Goal: Navigation & Orientation: Find specific page/section

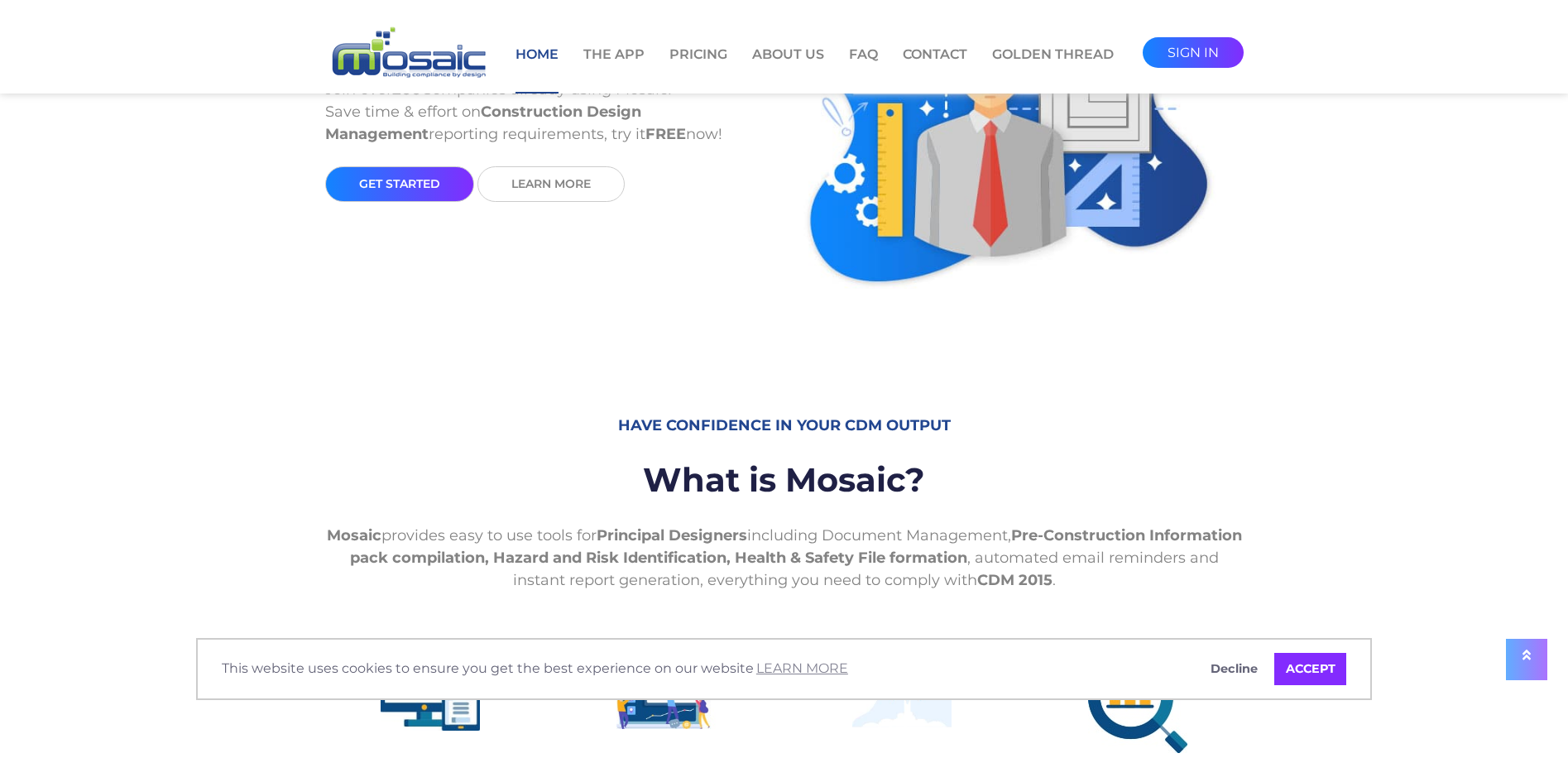
scroll to position [248, 0]
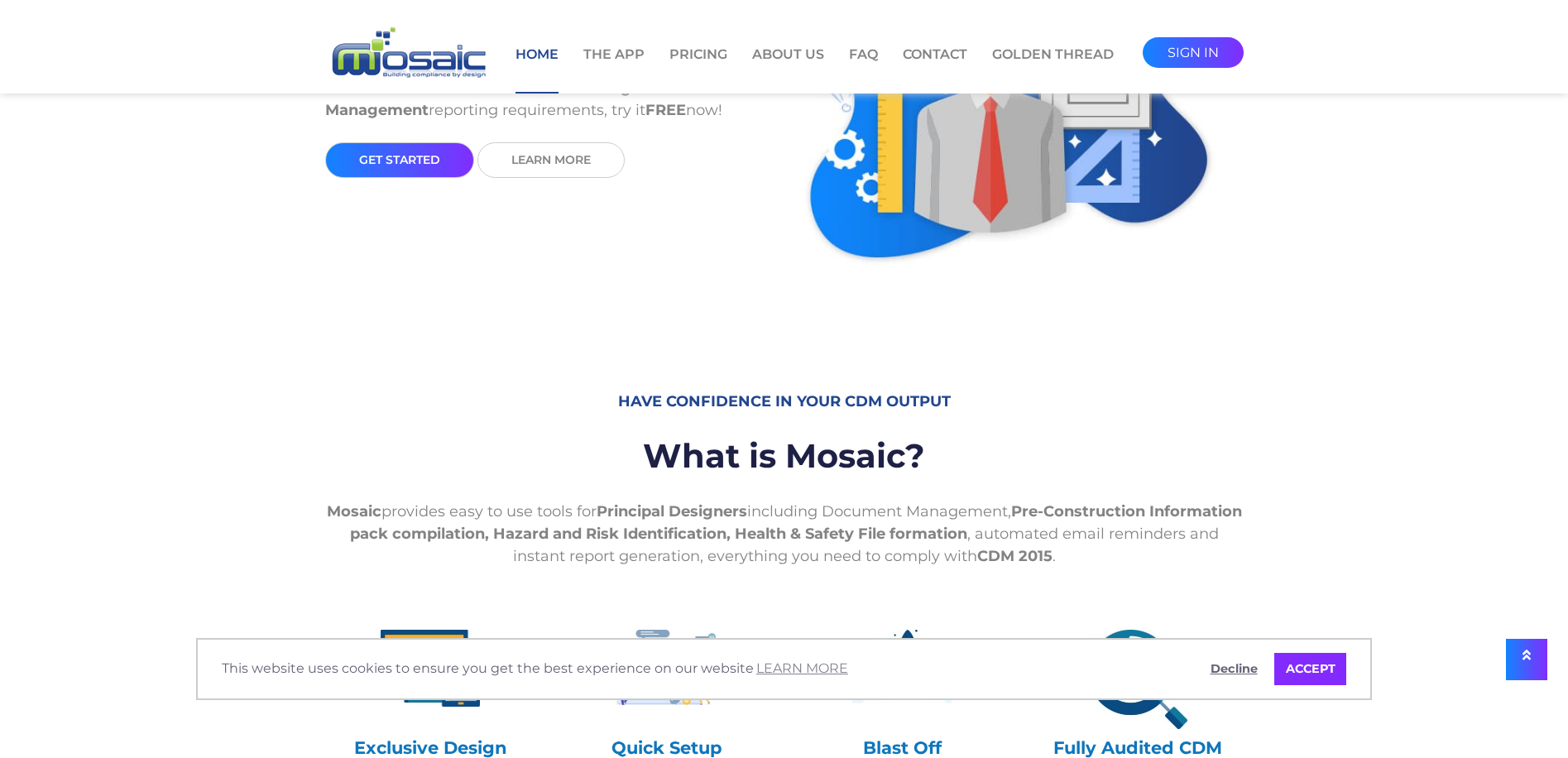
drag, startPoint x: 1221, startPoint y: 673, endPoint x: 1120, endPoint y: 603, distance: 122.9
click at [1222, 673] on link "Decline" at bounding box center [1234, 669] width 70 height 33
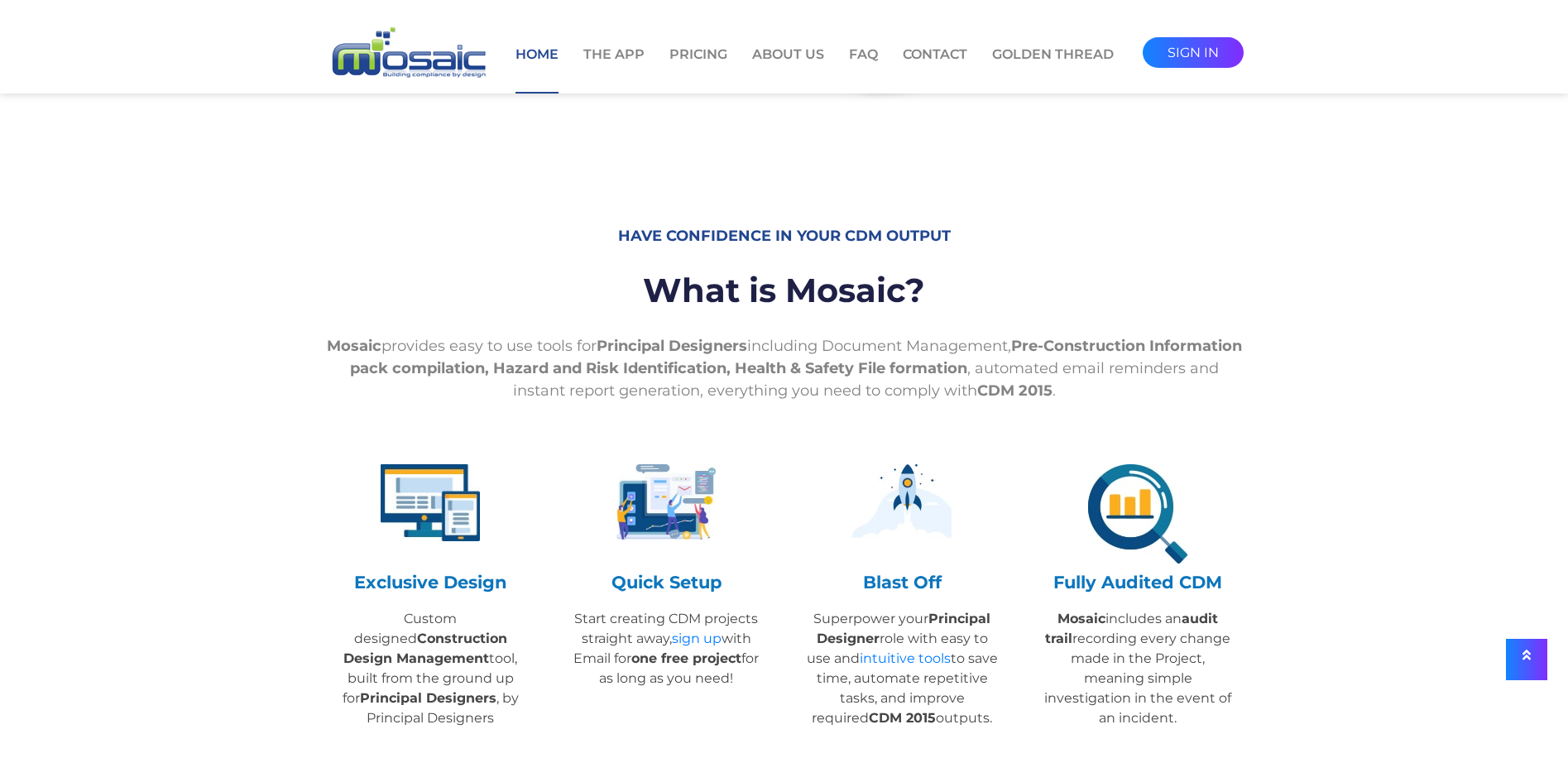
scroll to position [0, 0]
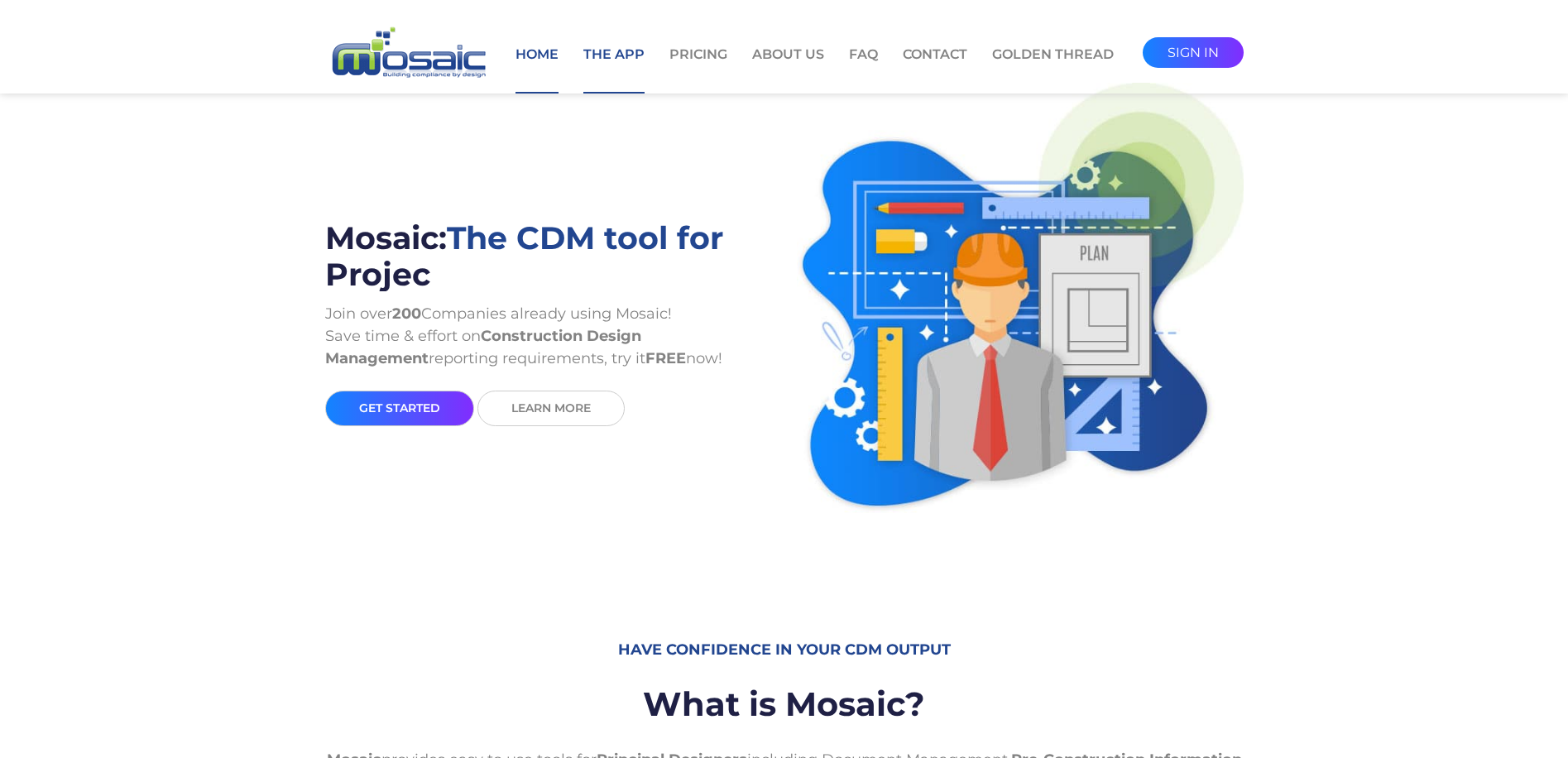
click at [632, 54] on link "The App" at bounding box center [614, 69] width 62 height 49
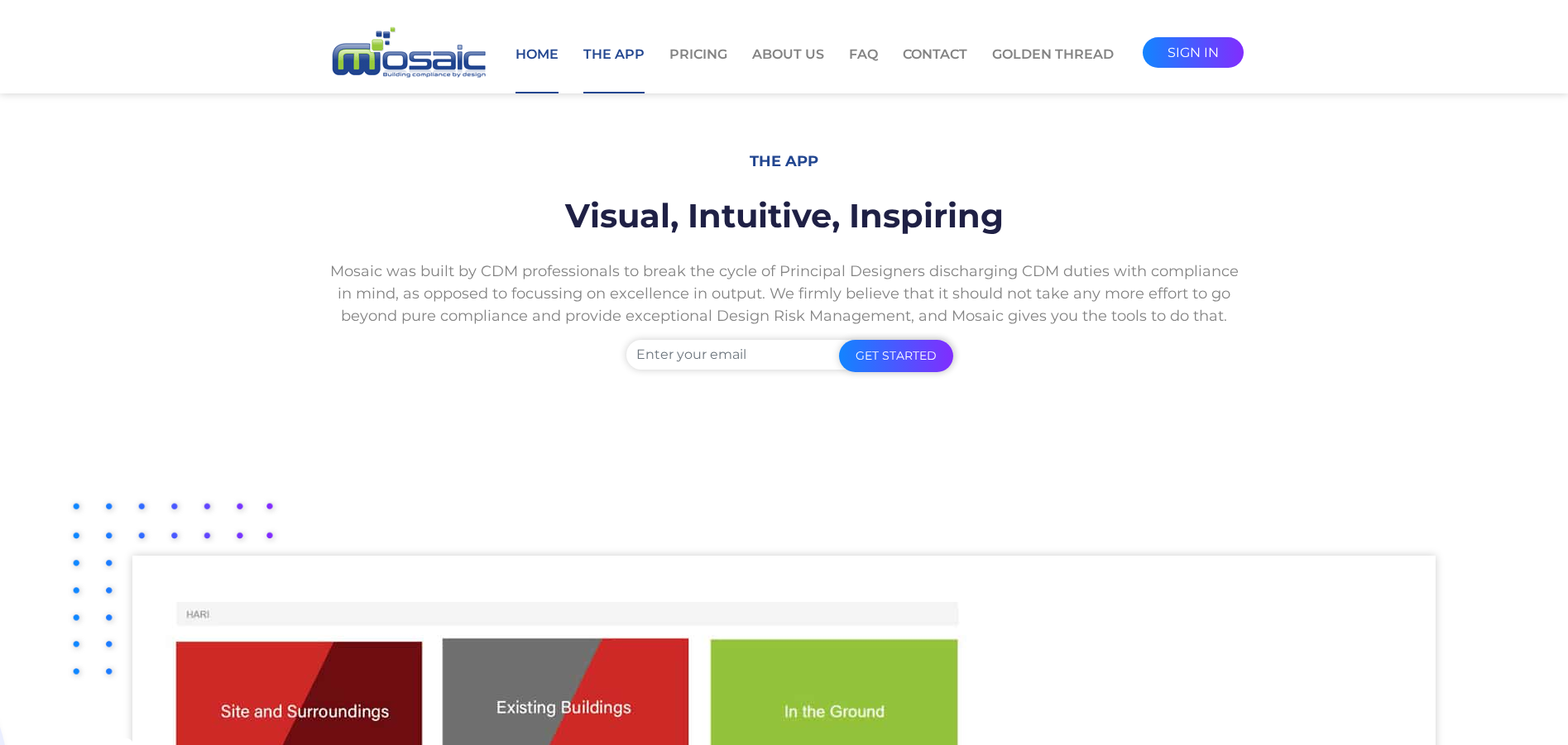
click at [538, 62] on link "Home" at bounding box center [537, 69] width 43 height 49
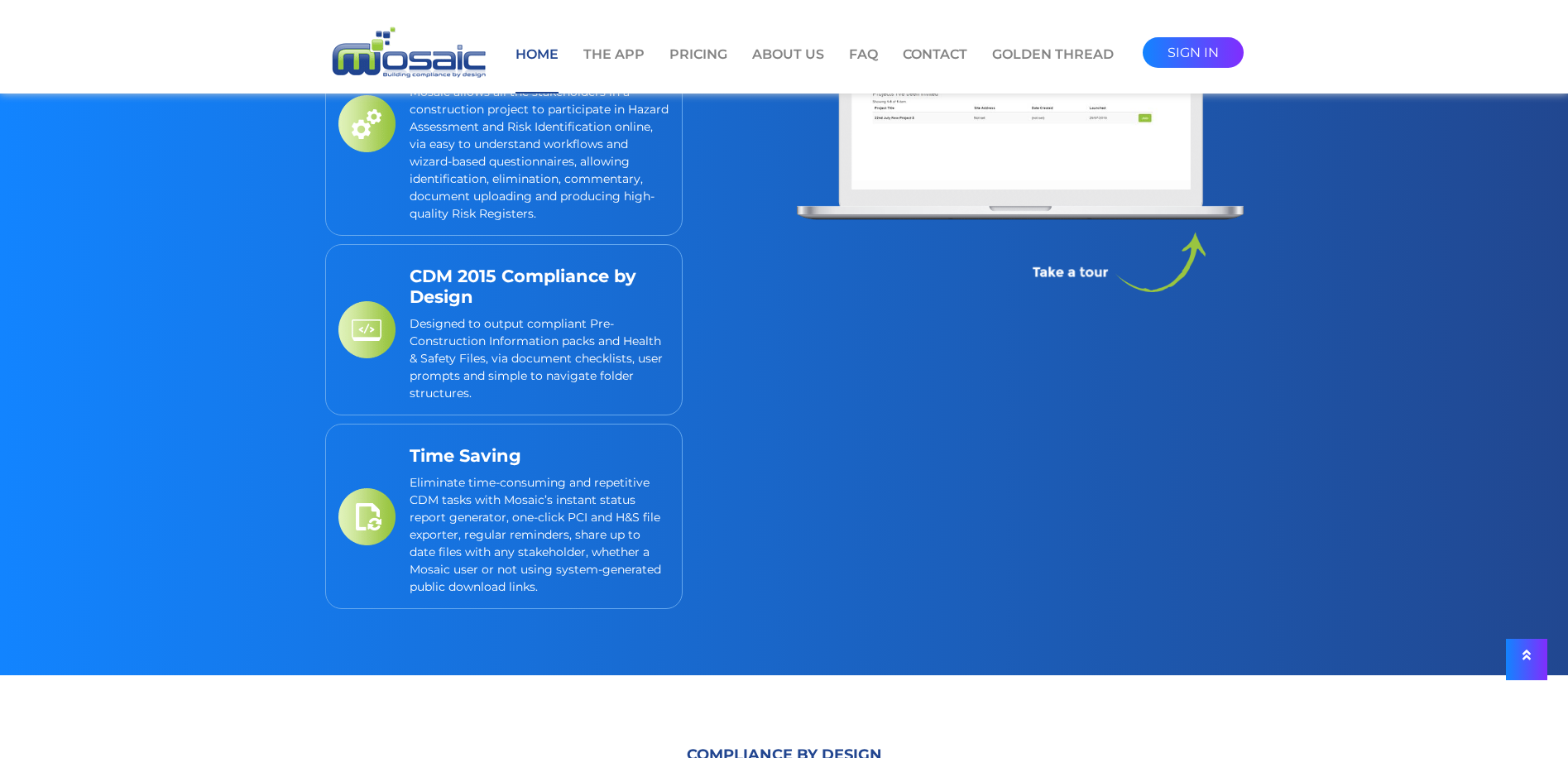
scroll to position [2482, 0]
